Goal: Navigation & Orientation: Understand site structure

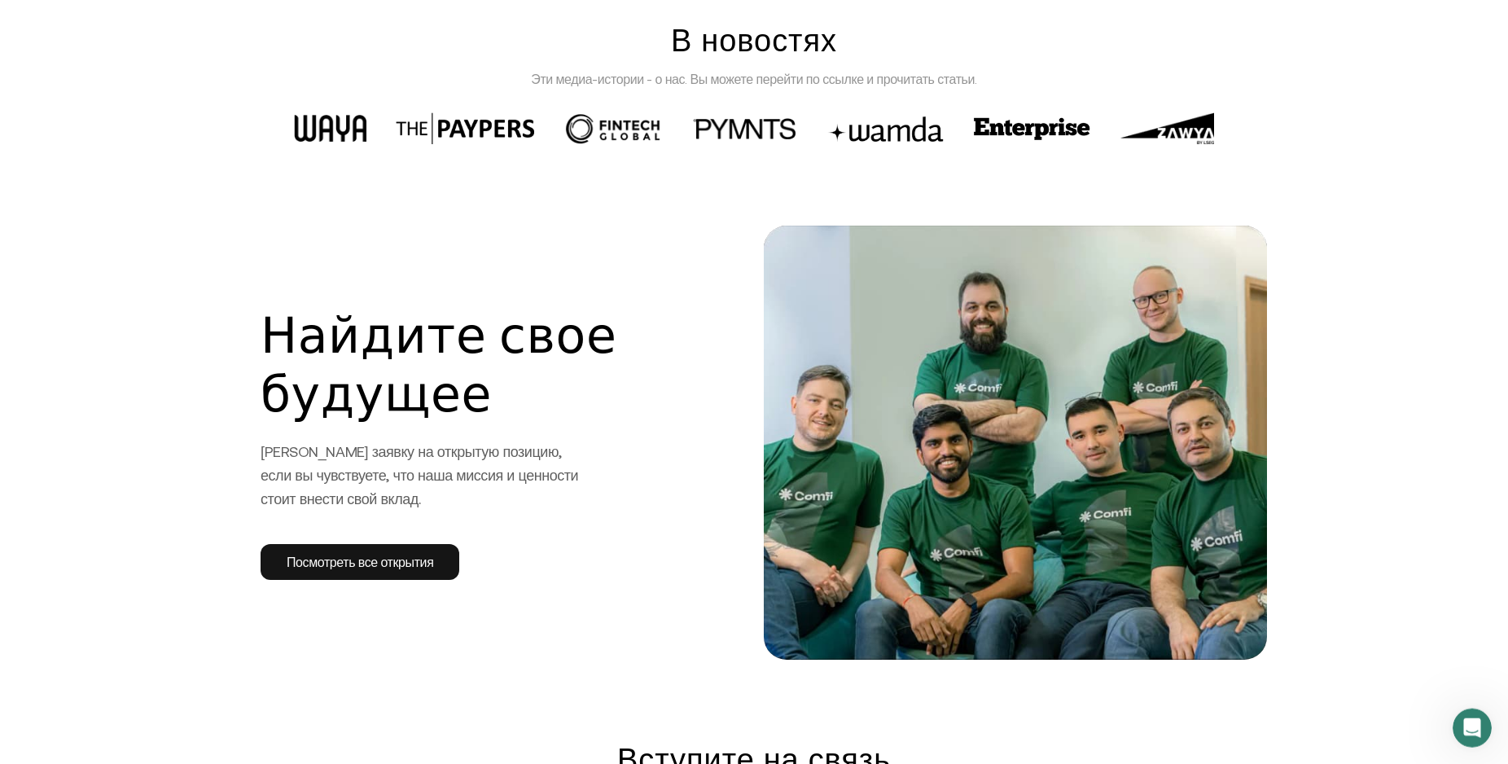
scroll to position [2491, 0]
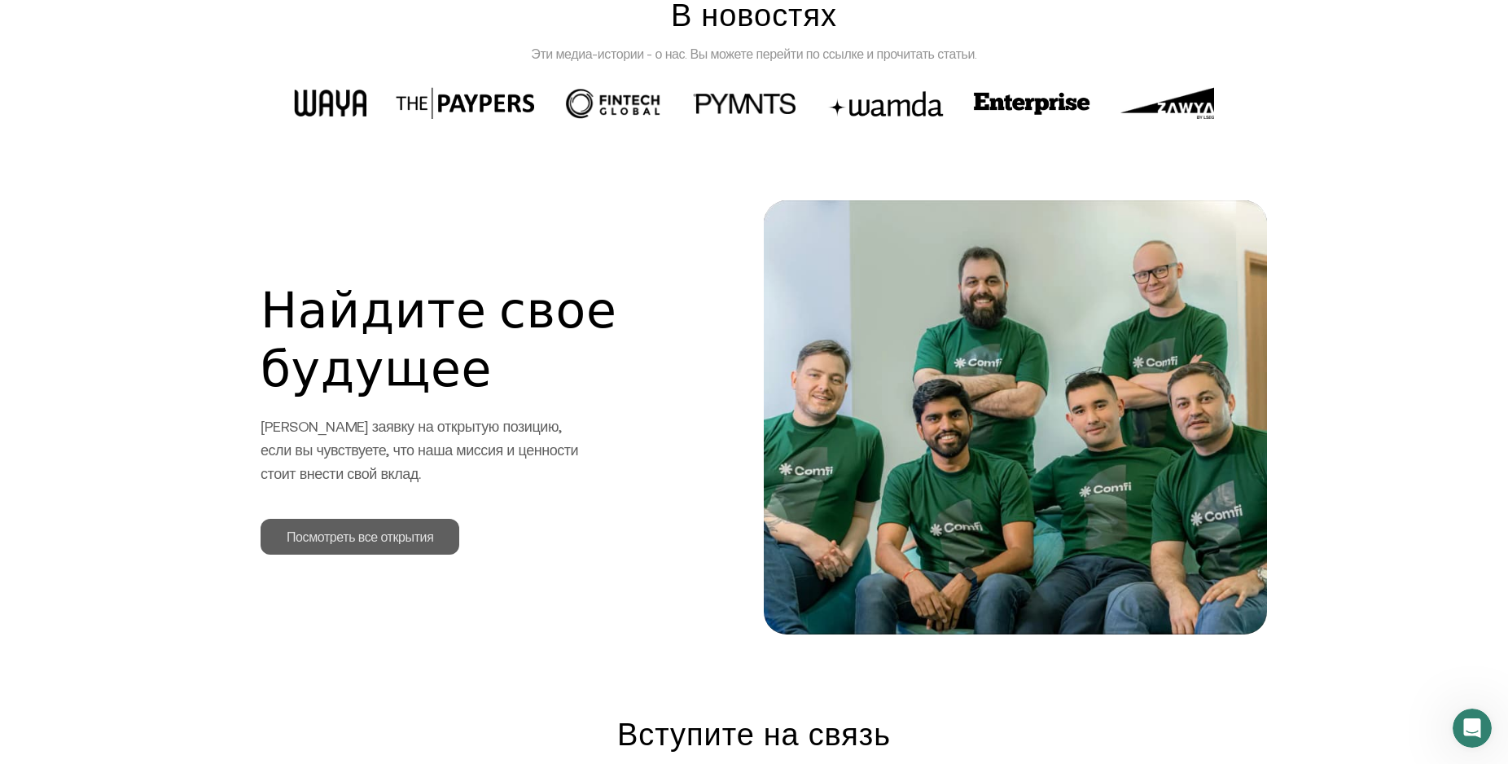
click at [383, 541] on link "Посмотреть все открытия" at bounding box center [360, 537] width 199 height 36
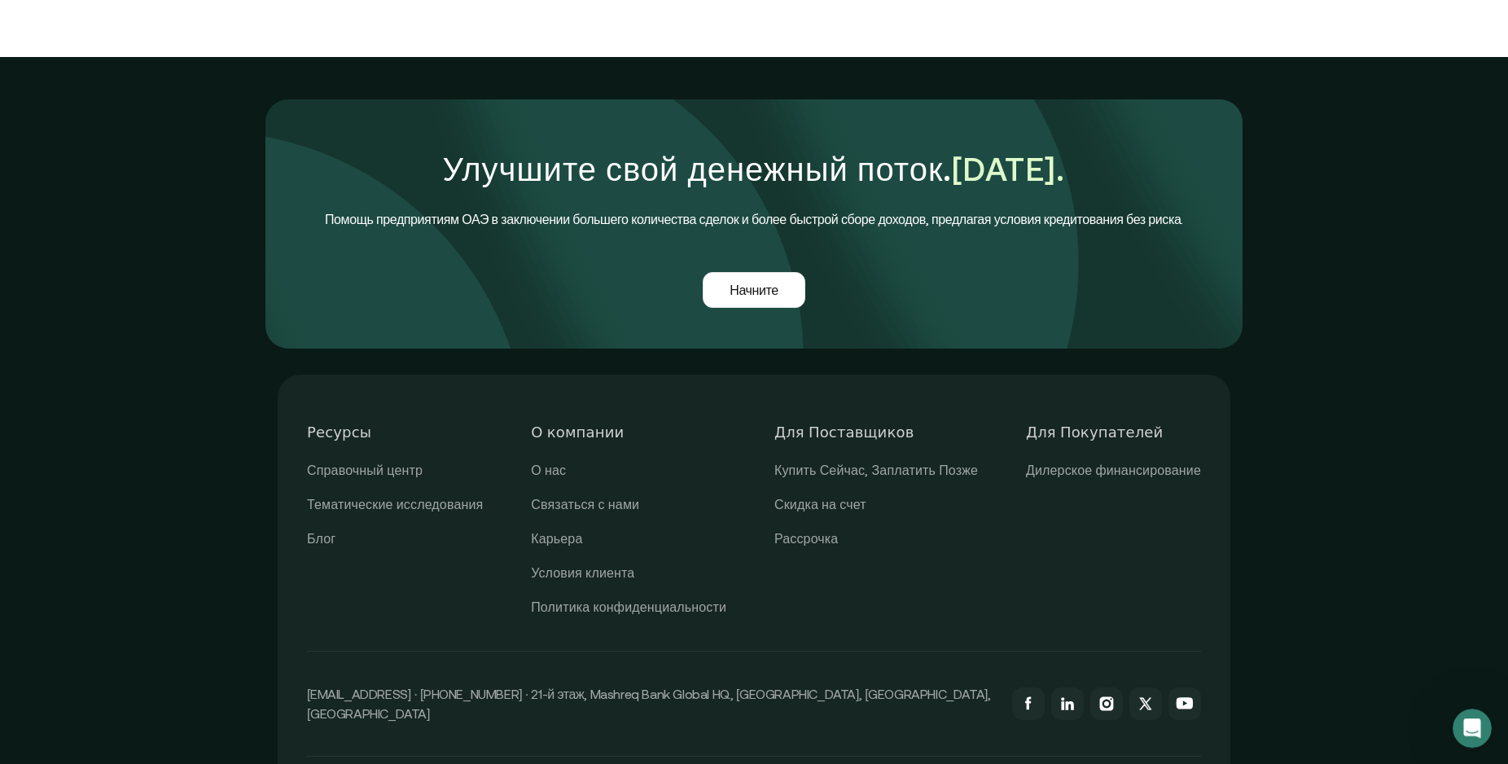
scroll to position [3986, 0]
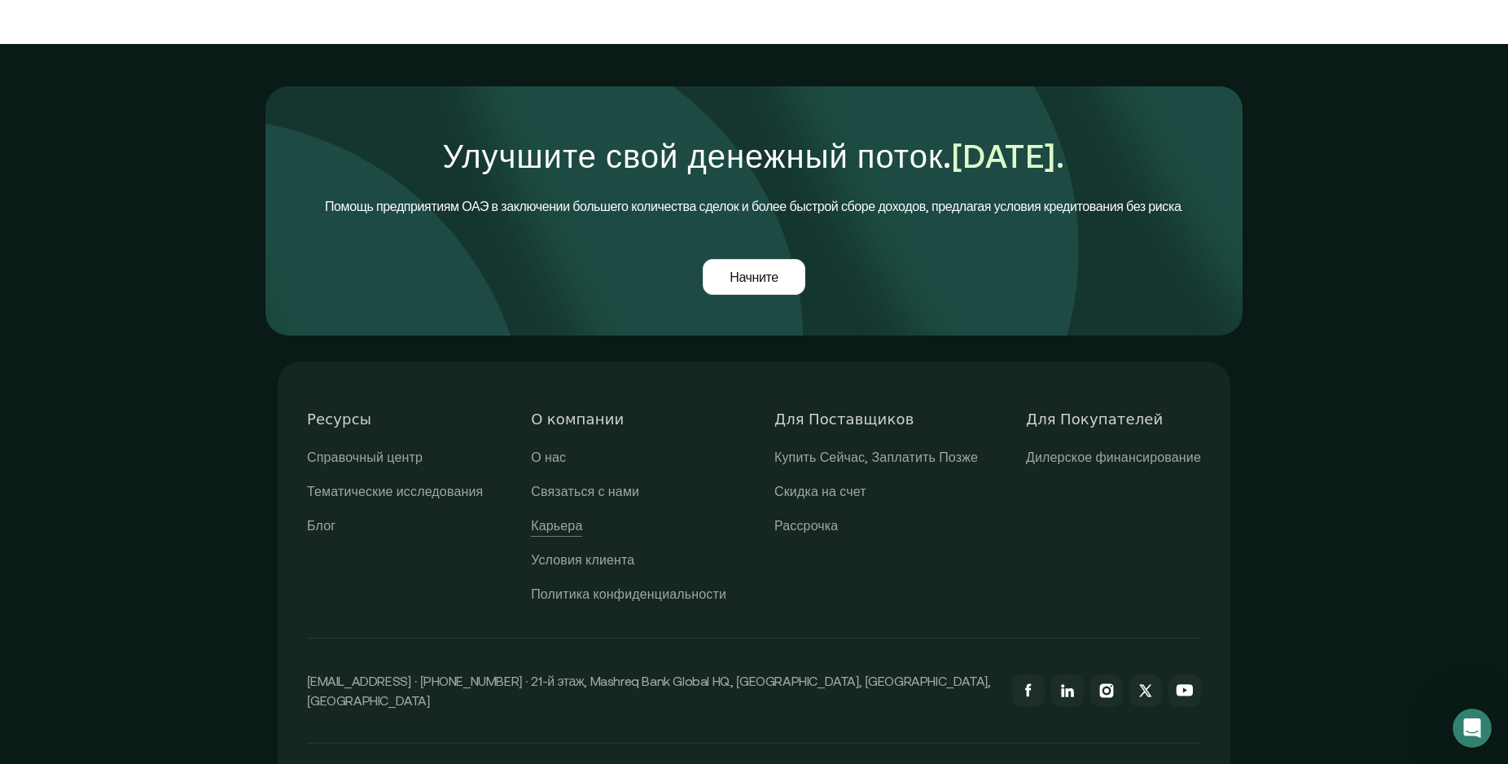
click at [563, 515] on link "Карьера" at bounding box center [556, 525] width 51 height 21
click at [1101, 447] on link "Дилерское финансирование" at bounding box center [1113, 457] width 175 height 21
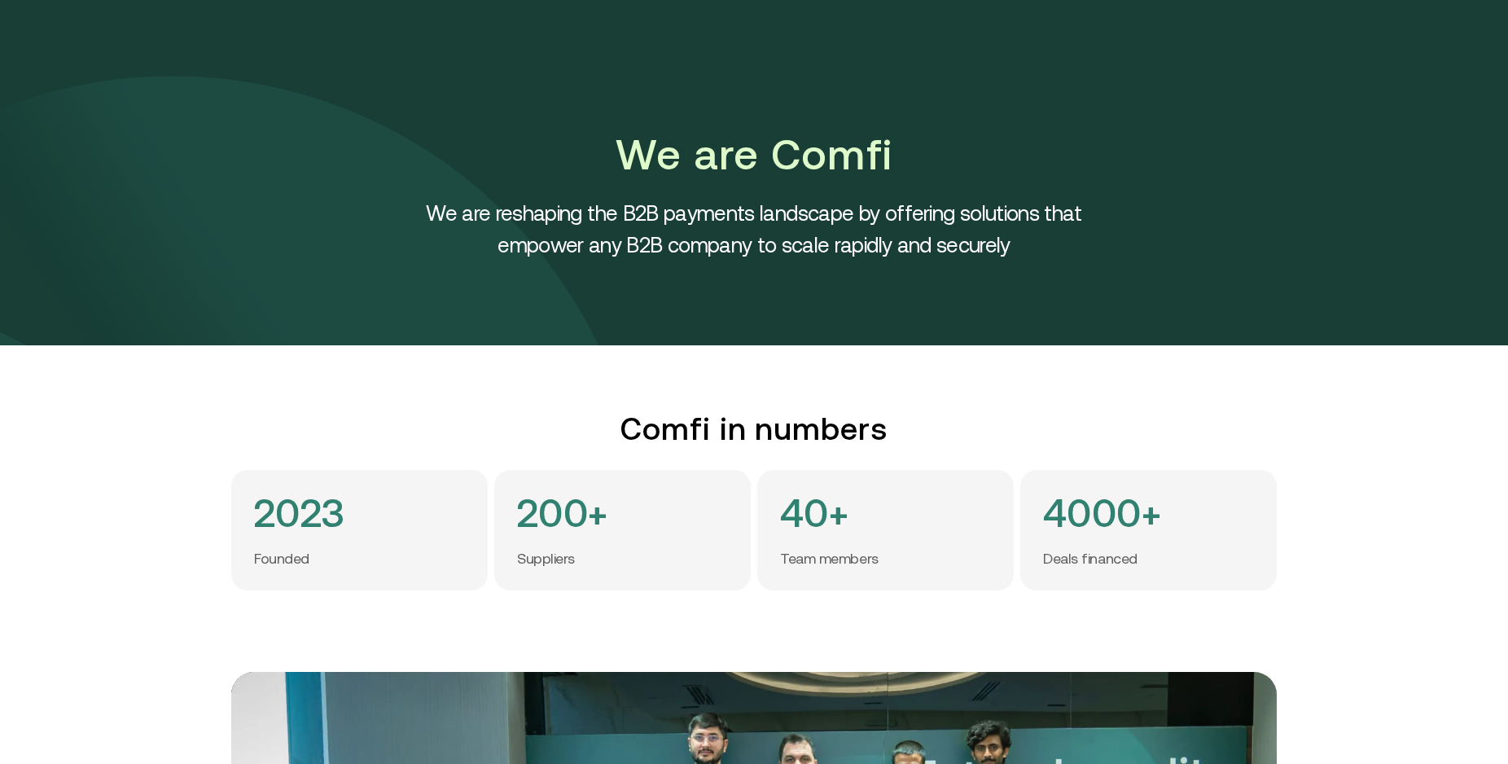
scroll to position [3939, 0]
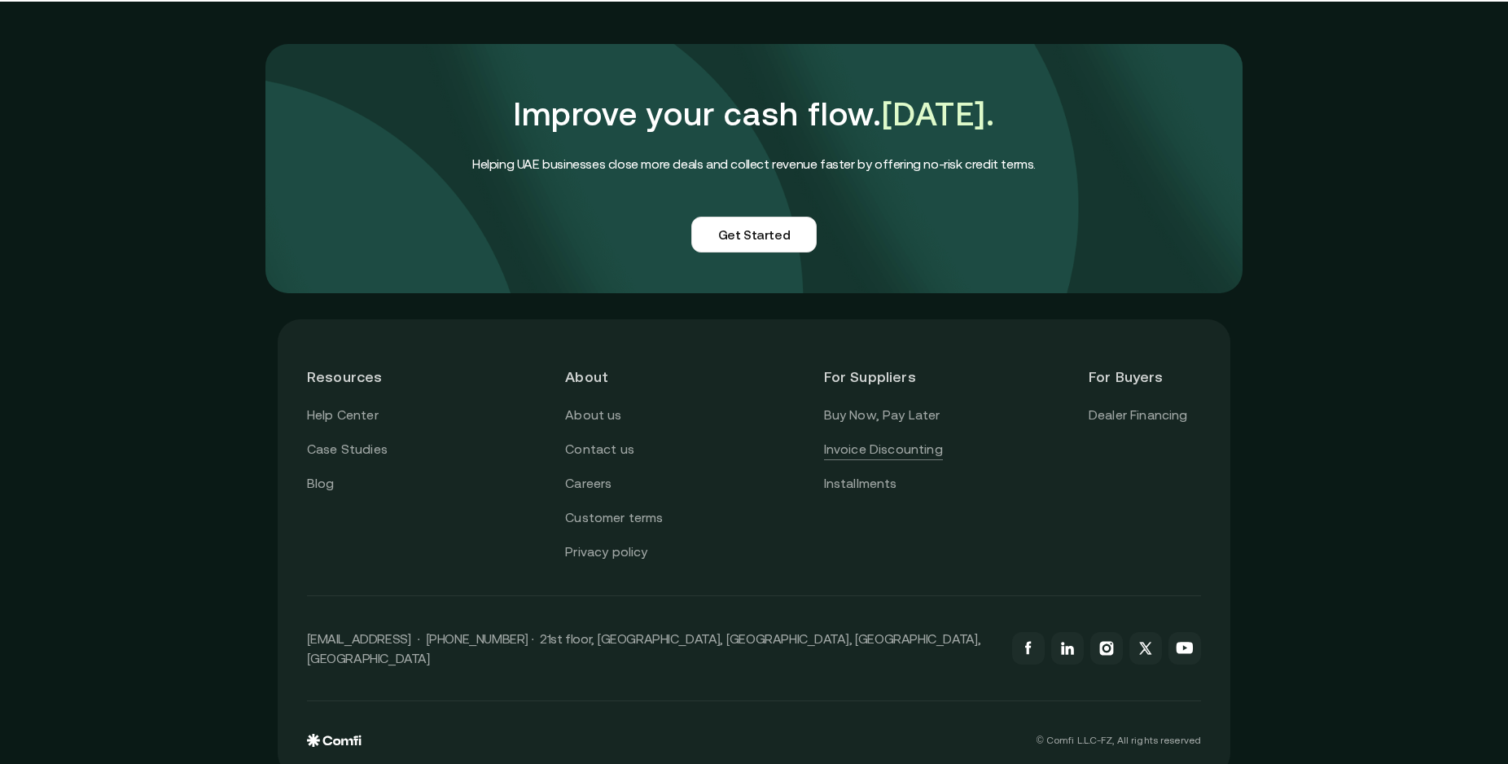
click at [901, 439] on link "Invoice Discounting" at bounding box center [883, 449] width 119 height 21
